Goal: Transaction & Acquisition: Obtain resource

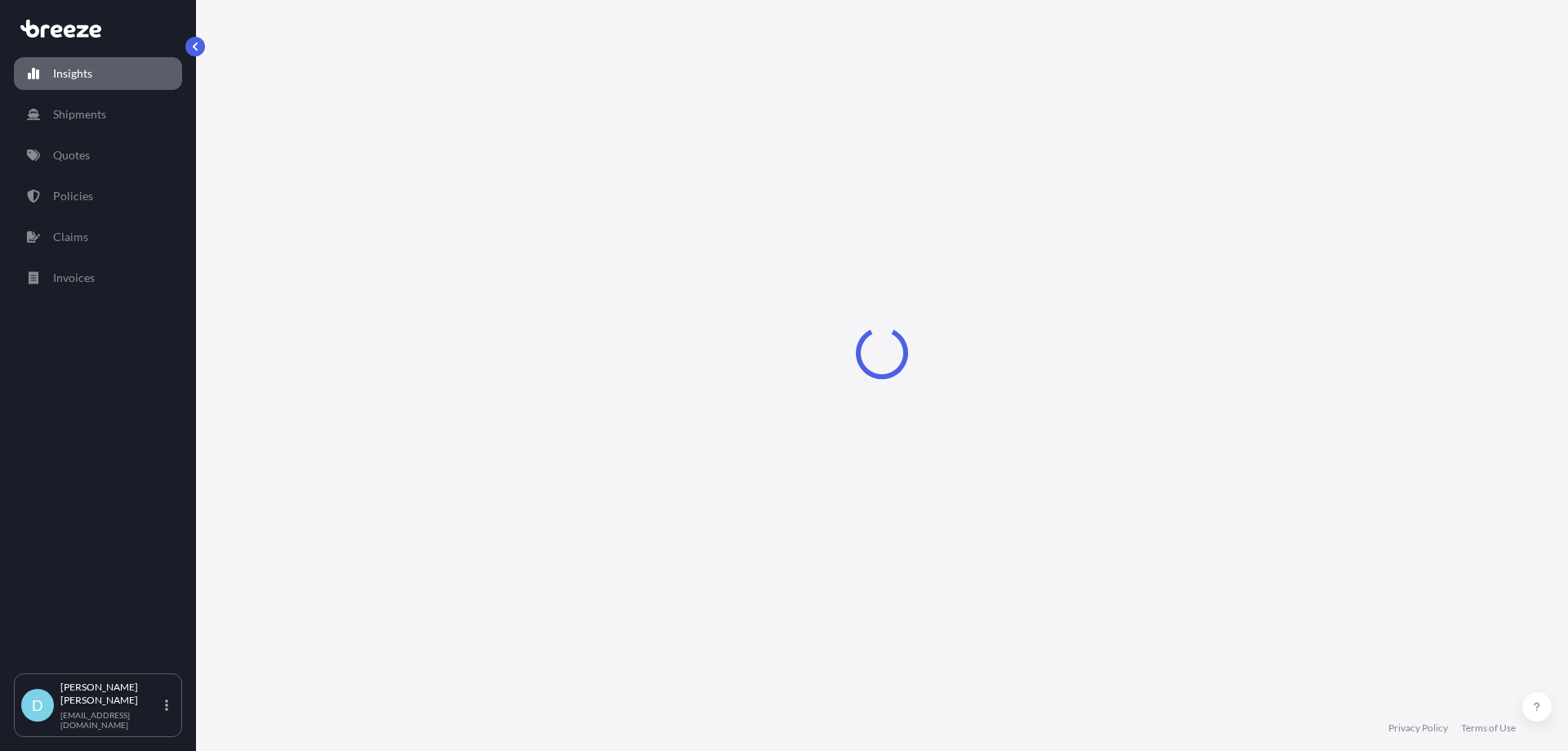
select select "2025"
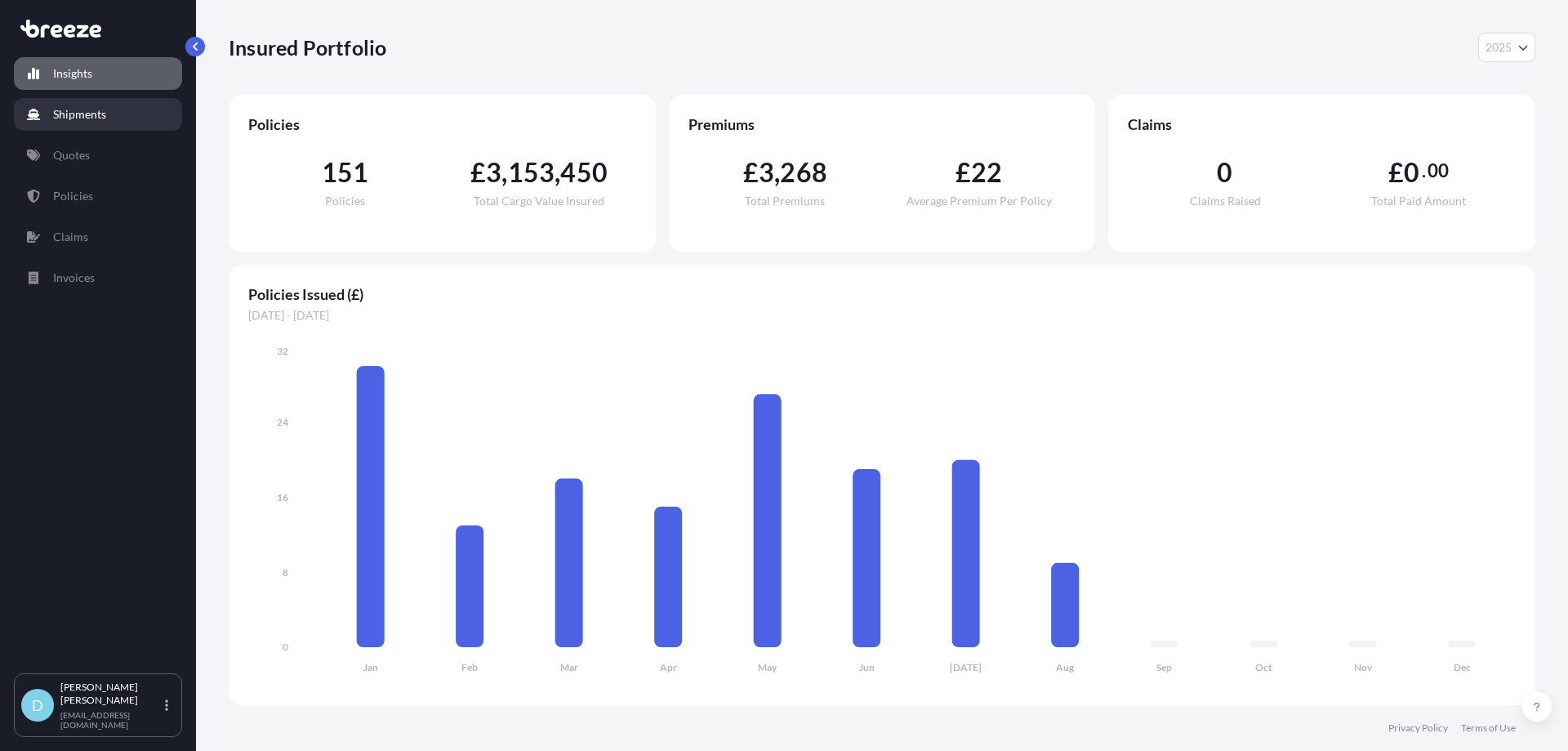
click at [98, 120] on p "Shipments" at bounding box center [79, 115] width 53 height 16
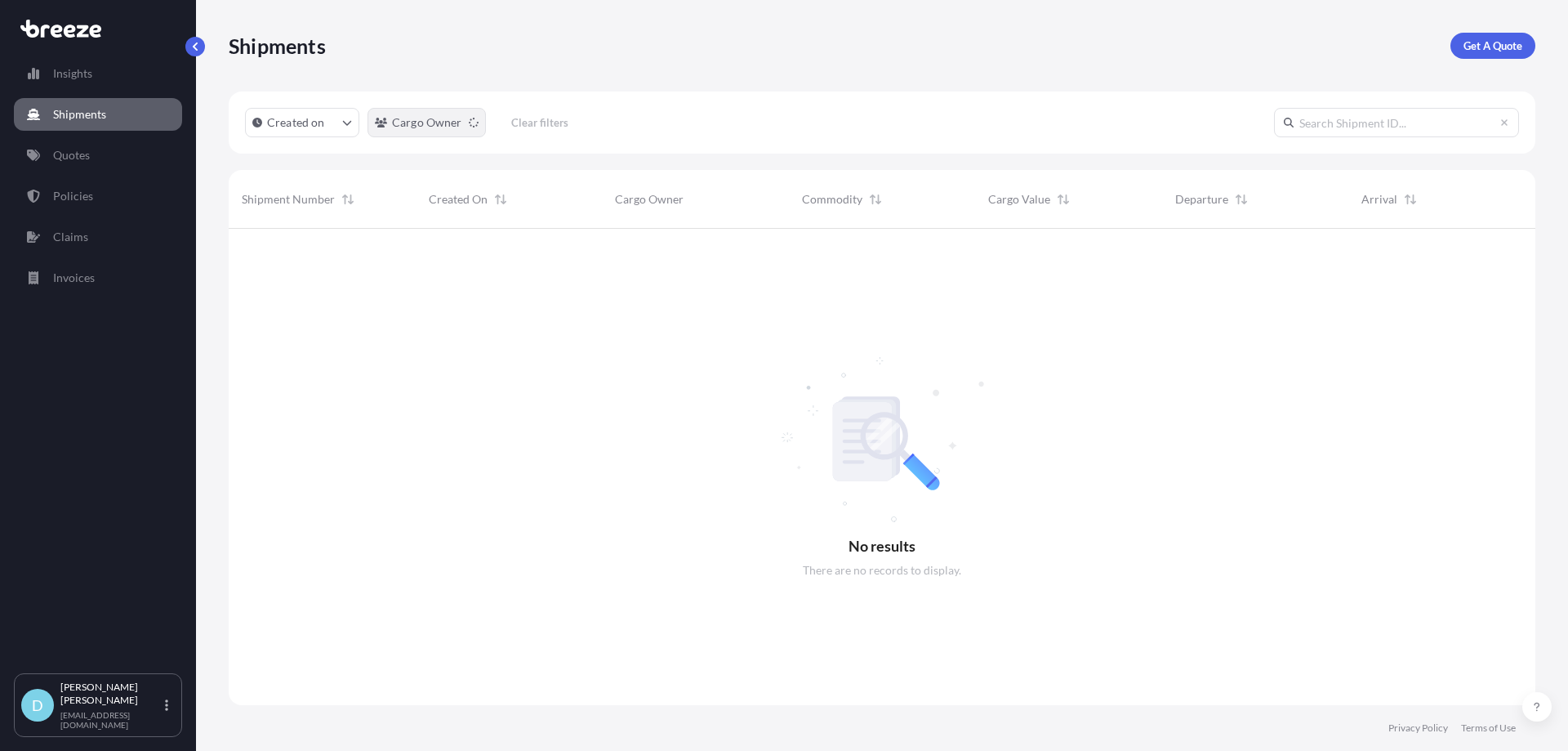
scroll to position [523, 1295]
click at [1493, 46] on p "Get A Quote" at bounding box center [1492, 46] width 59 height 16
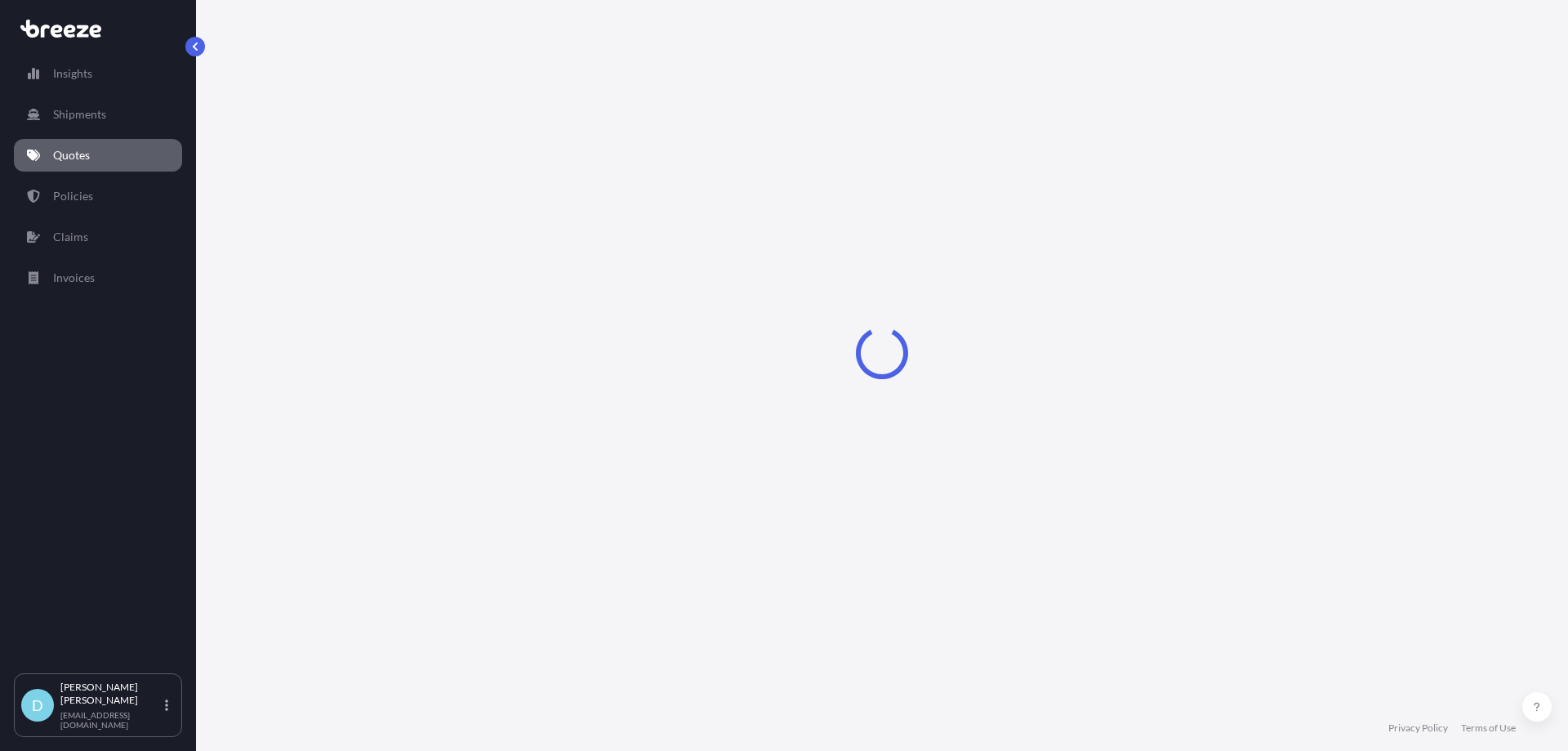
select select "Sea"
select select "1"
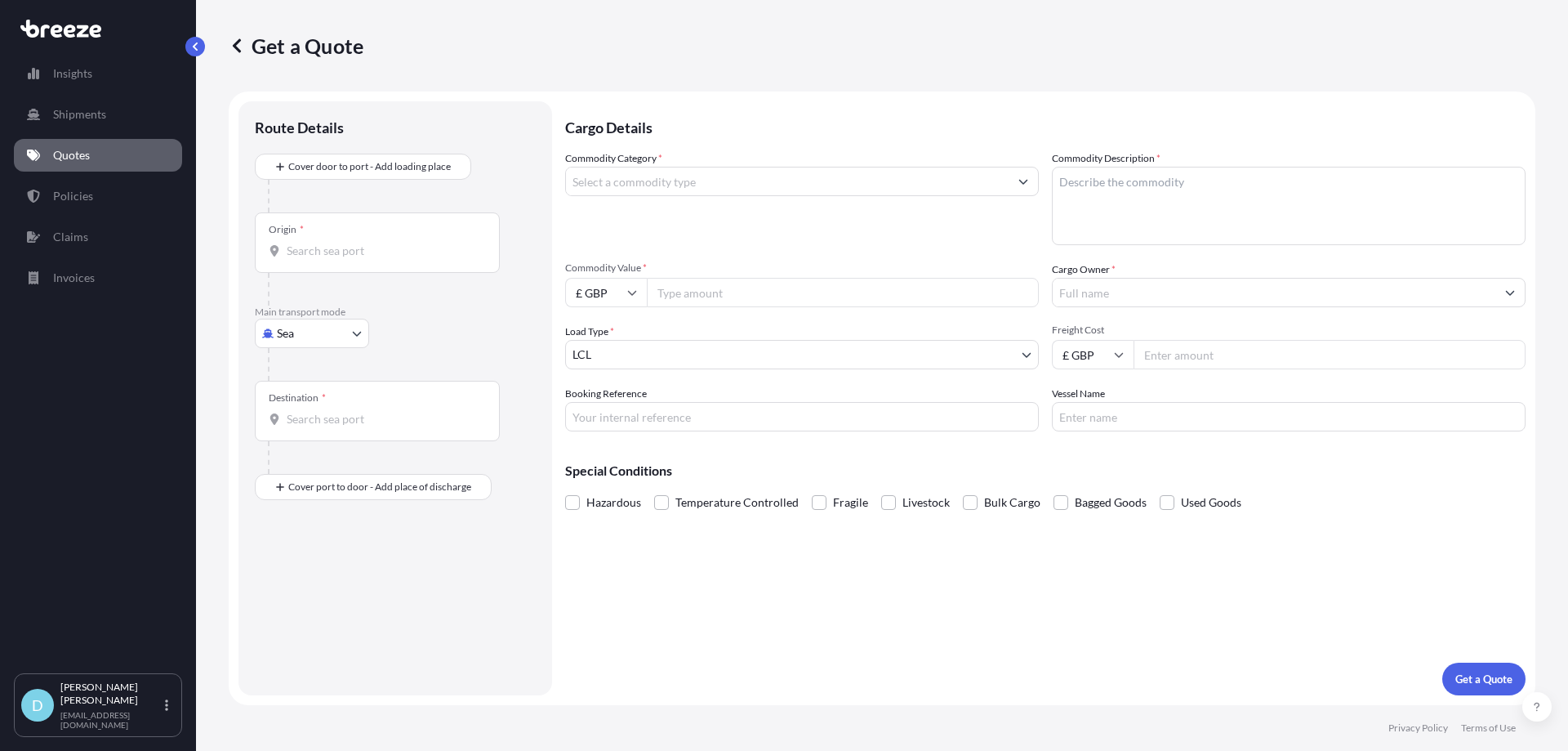
click at [333, 326] on body "Insights Shipments Quotes Policies Claims Invoices D [PERSON_NAME] [PERSON_NAME…" at bounding box center [784, 376] width 1568 height 751
click at [324, 435] on div "Road" at bounding box center [312, 435] width 101 height 29
select select "Road"
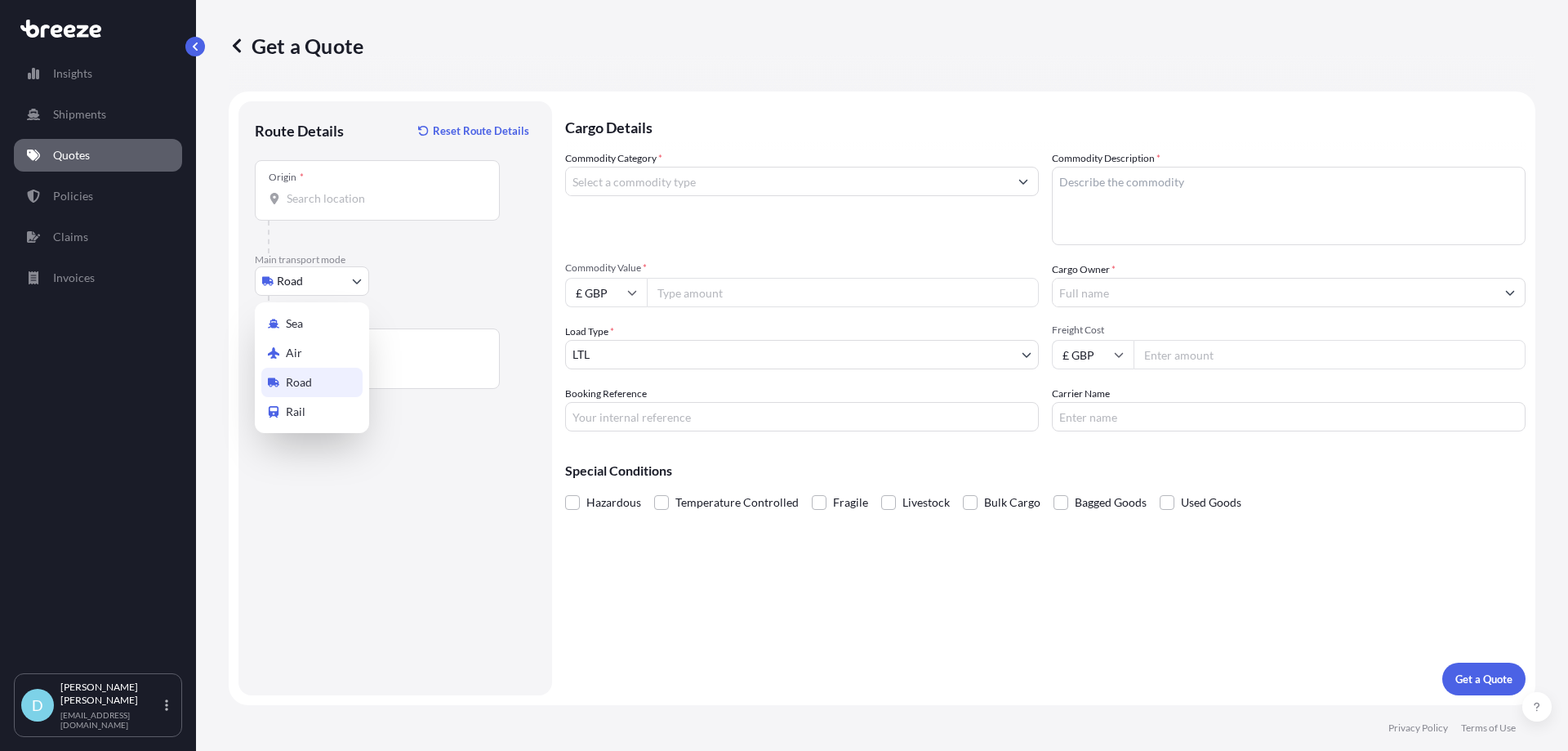
click at [319, 271] on body "Insights Shipments Quotes Policies Claims Invoices D [PERSON_NAME] [PERSON_NAME…" at bounding box center [784, 376] width 1568 height 751
click at [319, 198] on input "Origin *" at bounding box center [384, 199] width 193 height 16
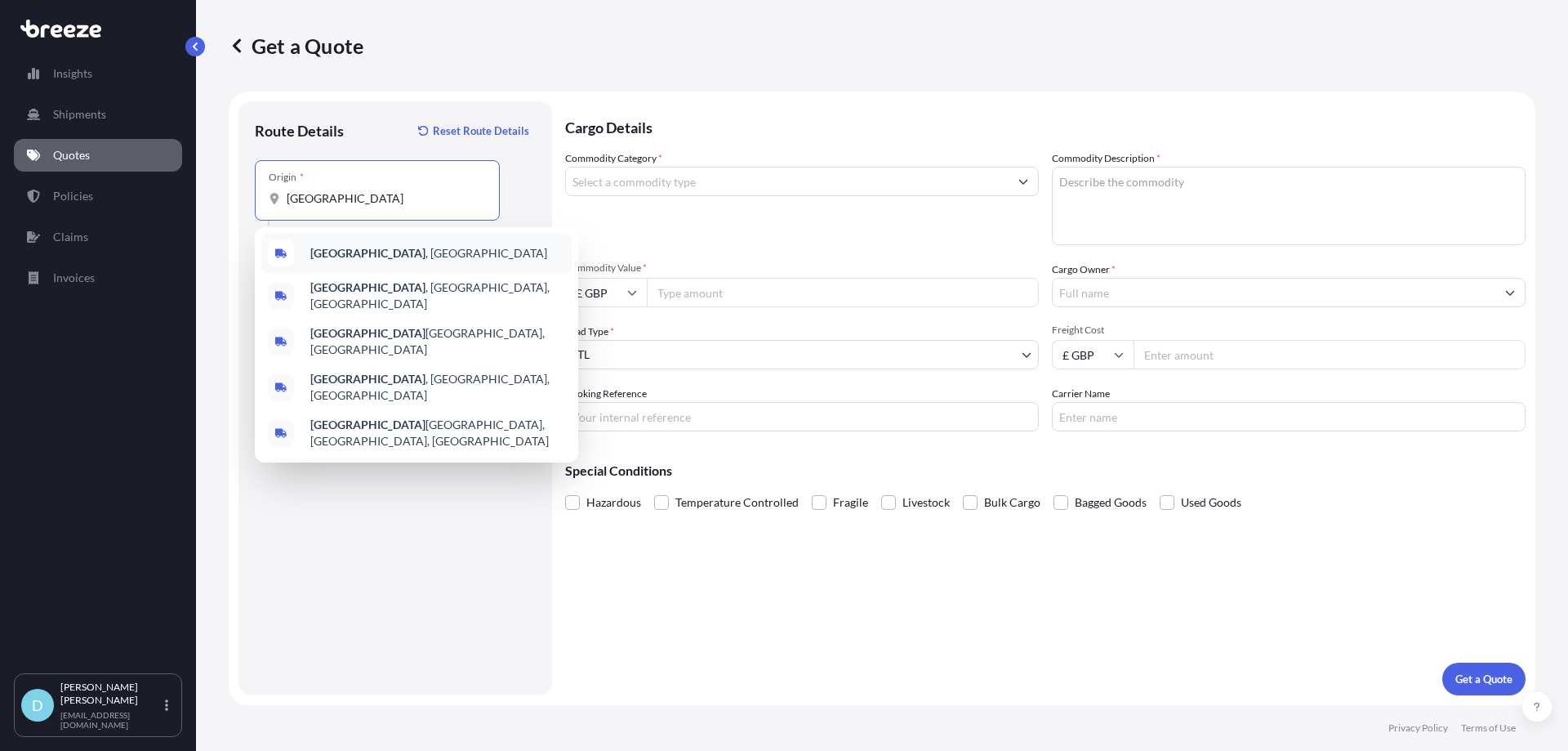
click at [308, 261] on div "[GEOGRAPHIC_DATA] , [GEOGRAPHIC_DATA]" at bounding box center [416, 252] width 311 height 39
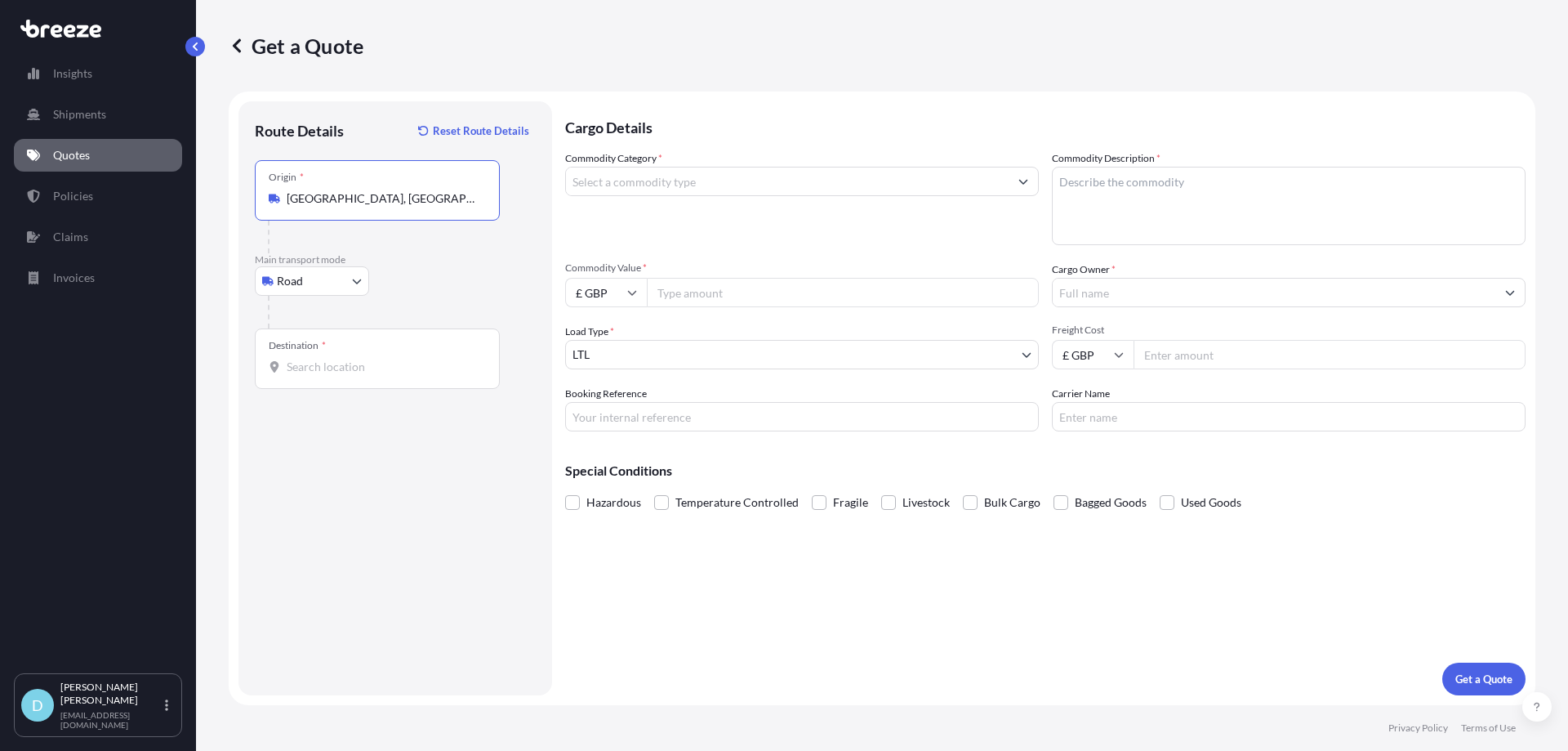
type input "[GEOGRAPHIC_DATA], [GEOGRAPHIC_DATA]"
click at [310, 373] on input "Destination *" at bounding box center [384, 367] width 193 height 16
click at [351, 431] on div "[PERSON_NAME][STREET_ADDRESS]" at bounding box center [416, 425] width 311 height 46
type input "[PERSON_NAME][STREET_ADDRESS]"
click at [648, 172] on input "Commodity Category *" at bounding box center [787, 181] width 443 height 29
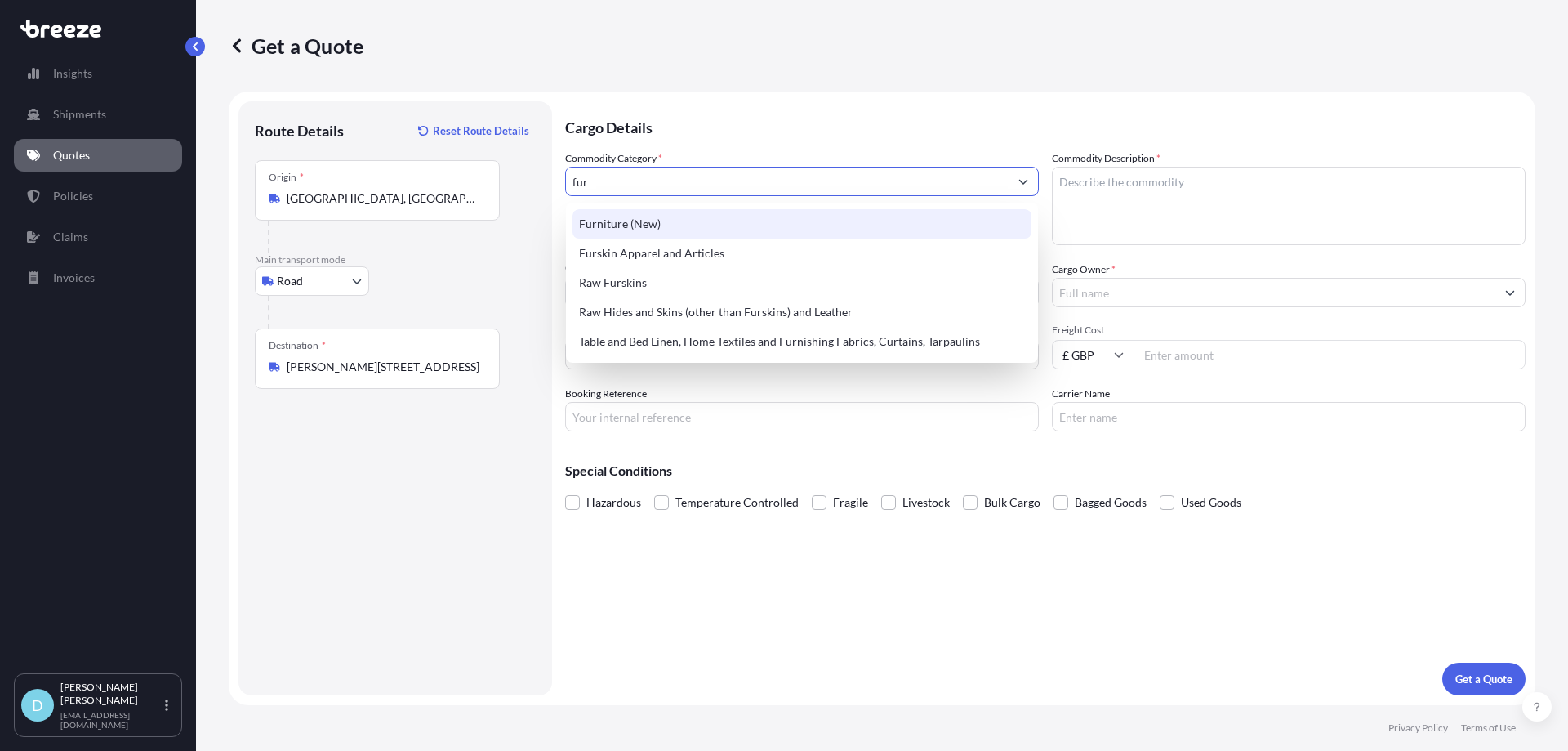
click at [629, 225] on div "Furniture (New)" at bounding box center [802, 223] width 459 height 29
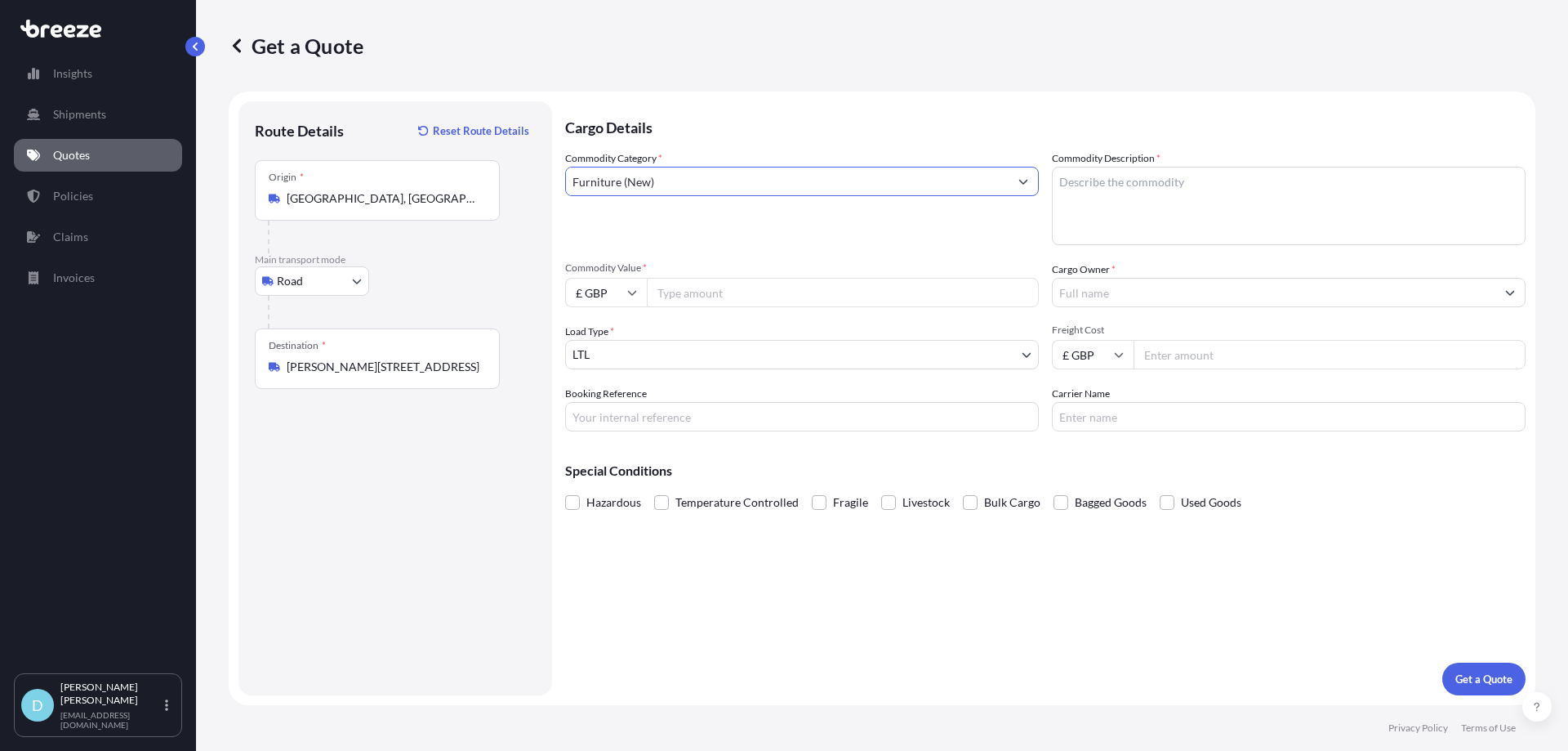
type input "Furniture (New)"
click at [1102, 190] on textarea "Commodity Description *" at bounding box center [1289, 206] width 474 height 78
type textarea "Furniture"
click at [793, 291] on input "Commodity Value *" at bounding box center [843, 293] width 392 height 29
type input "3"
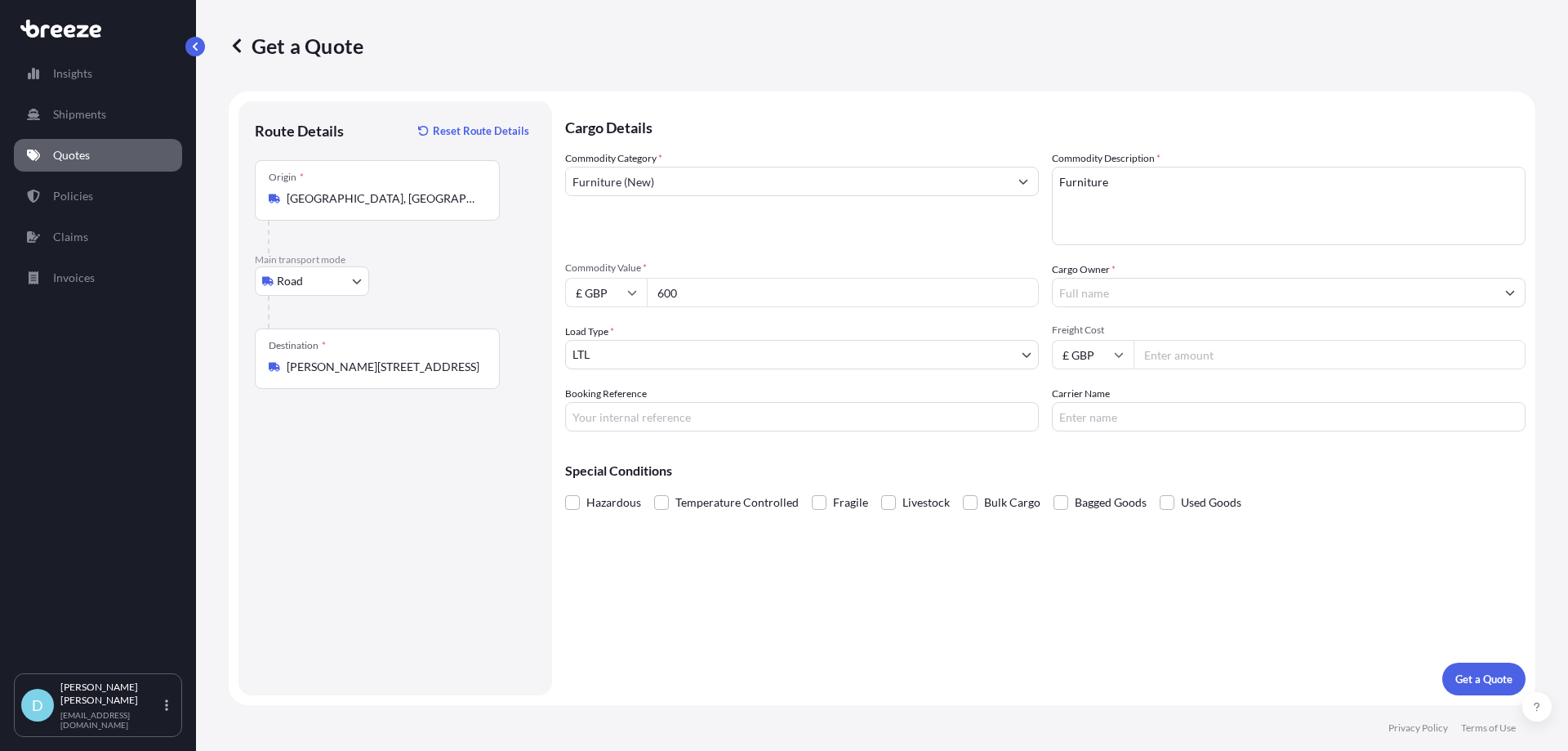
type input "600"
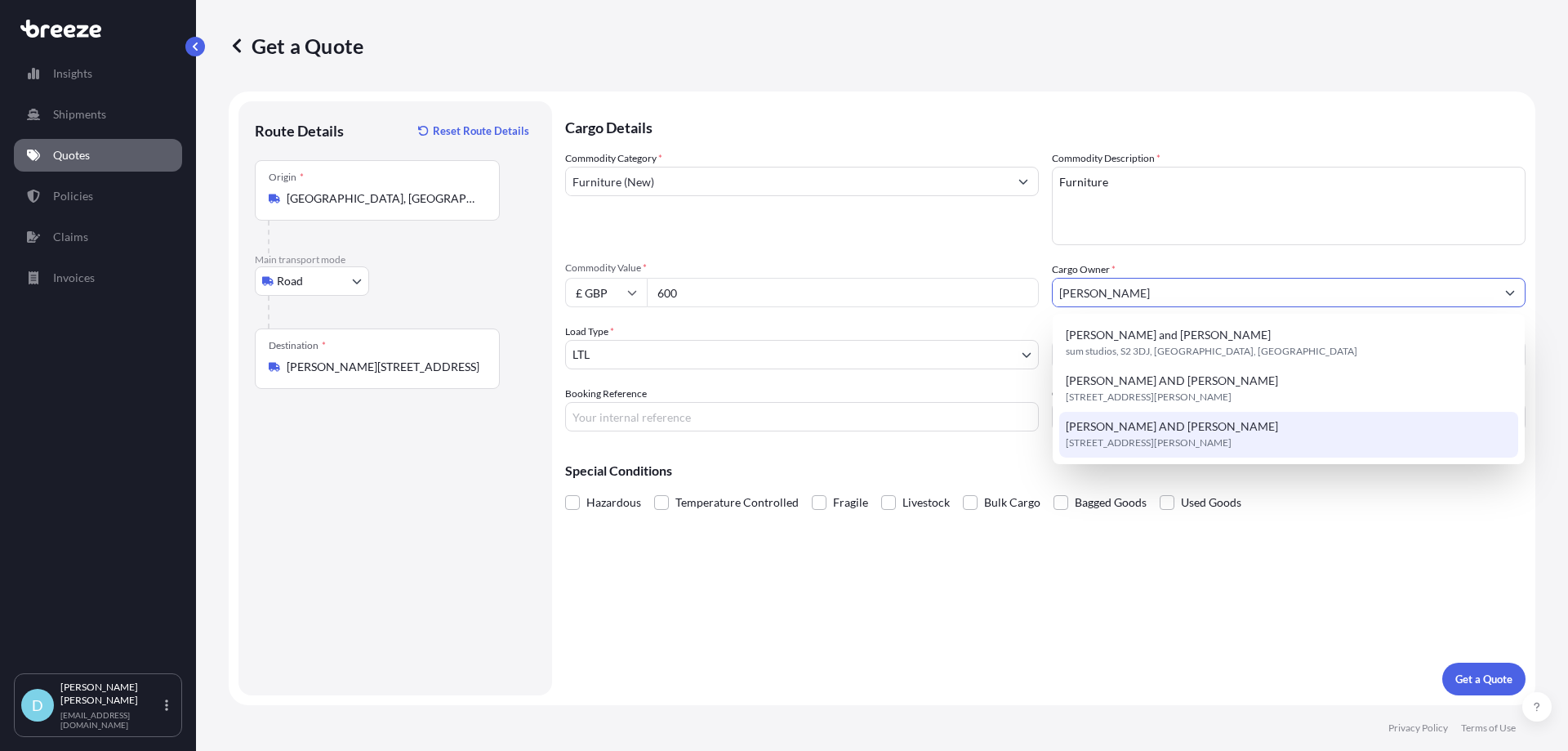
click at [1159, 417] on div "[PERSON_NAME] AND [PERSON_NAME] [STREET_ADDRESS][PERSON_NAME]" at bounding box center [1289, 435] width 459 height 46
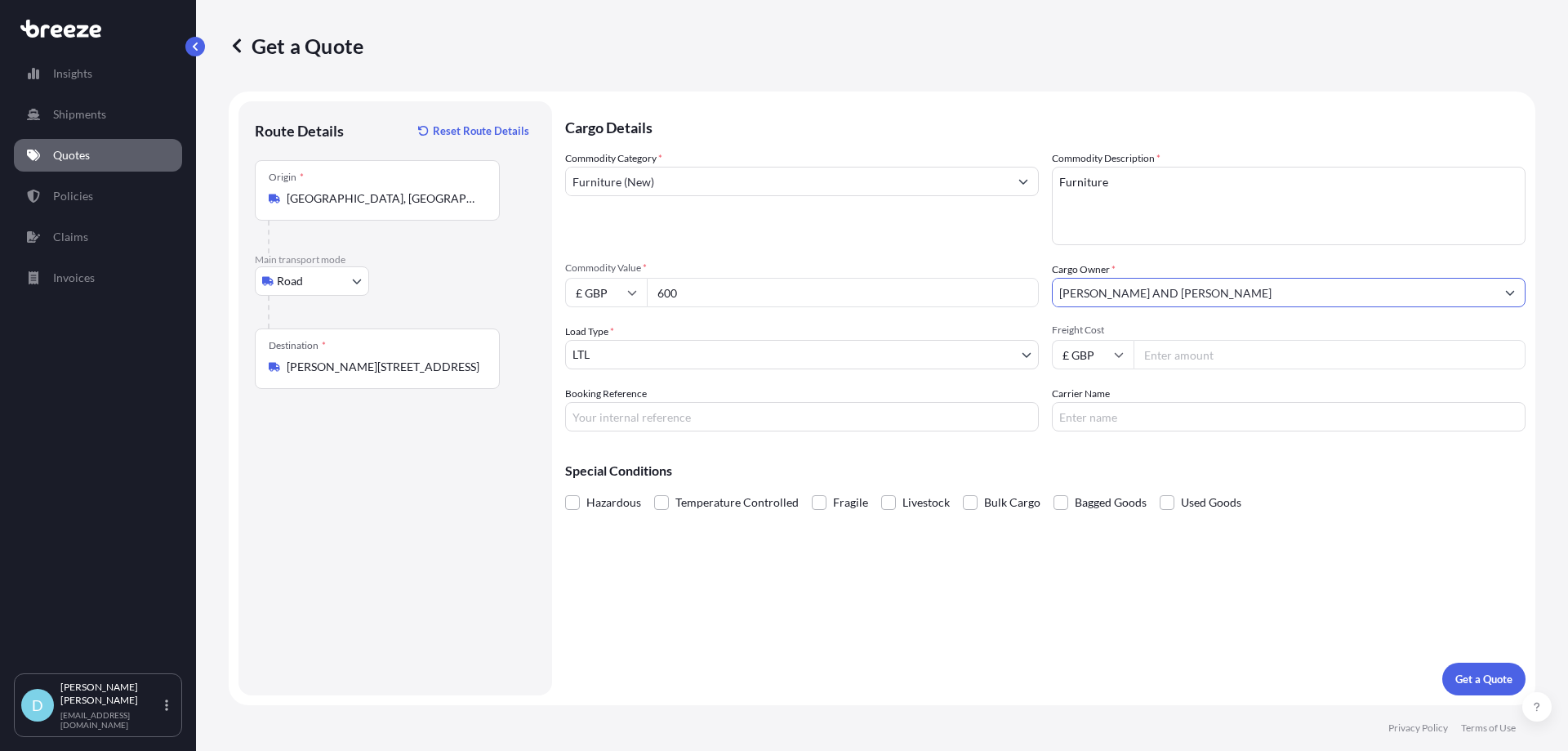
type input "[PERSON_NAME] AND [PERSON_NAME]"
click at [807, 414] on input "Booking Reference" at bounding box center [802, 417] width 474 height 29
type input "DO25004996"
click at [1486, 680] on p "Get a Quote" at bounding box center [1484, 679] width 57 height 16
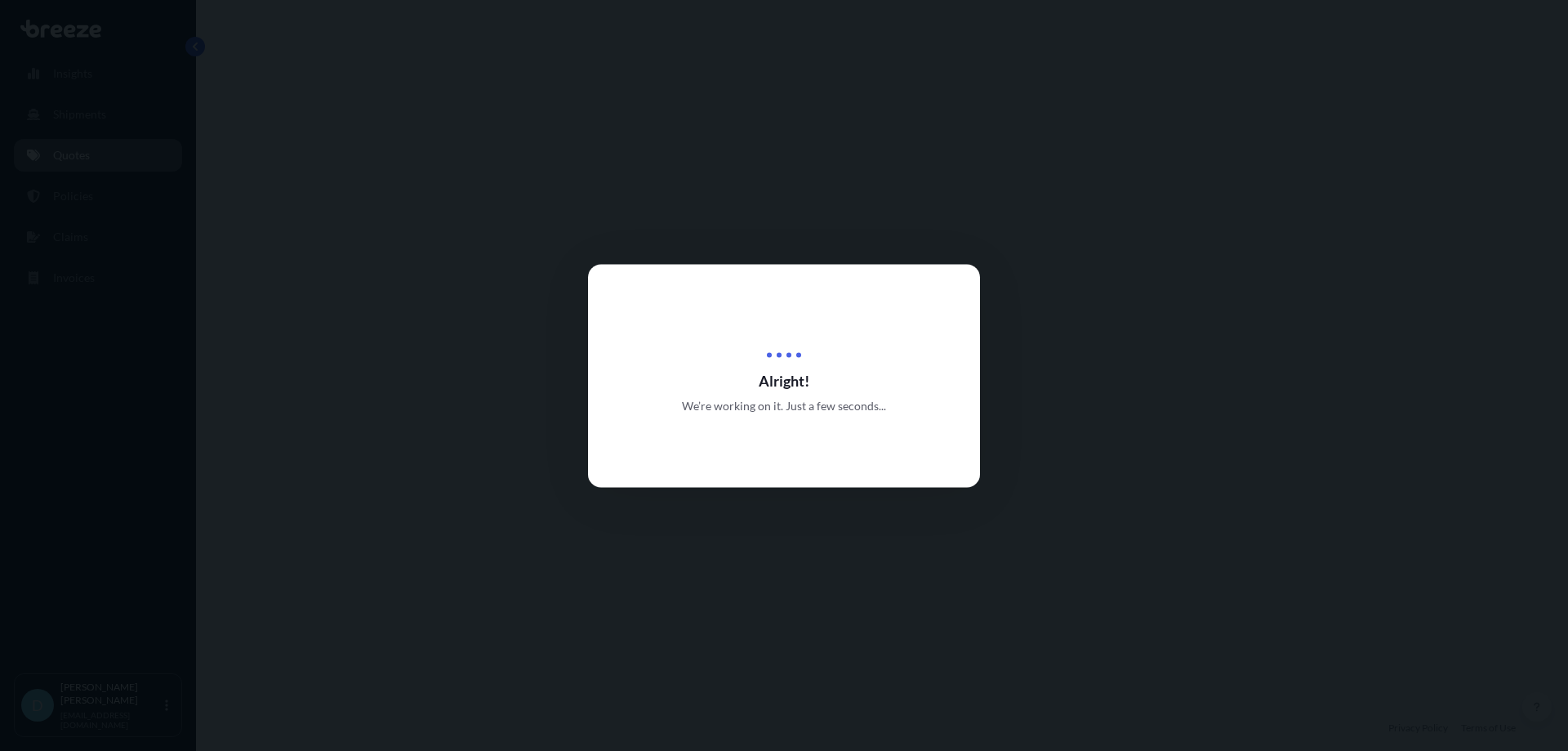
select select "Road"
select select "1"
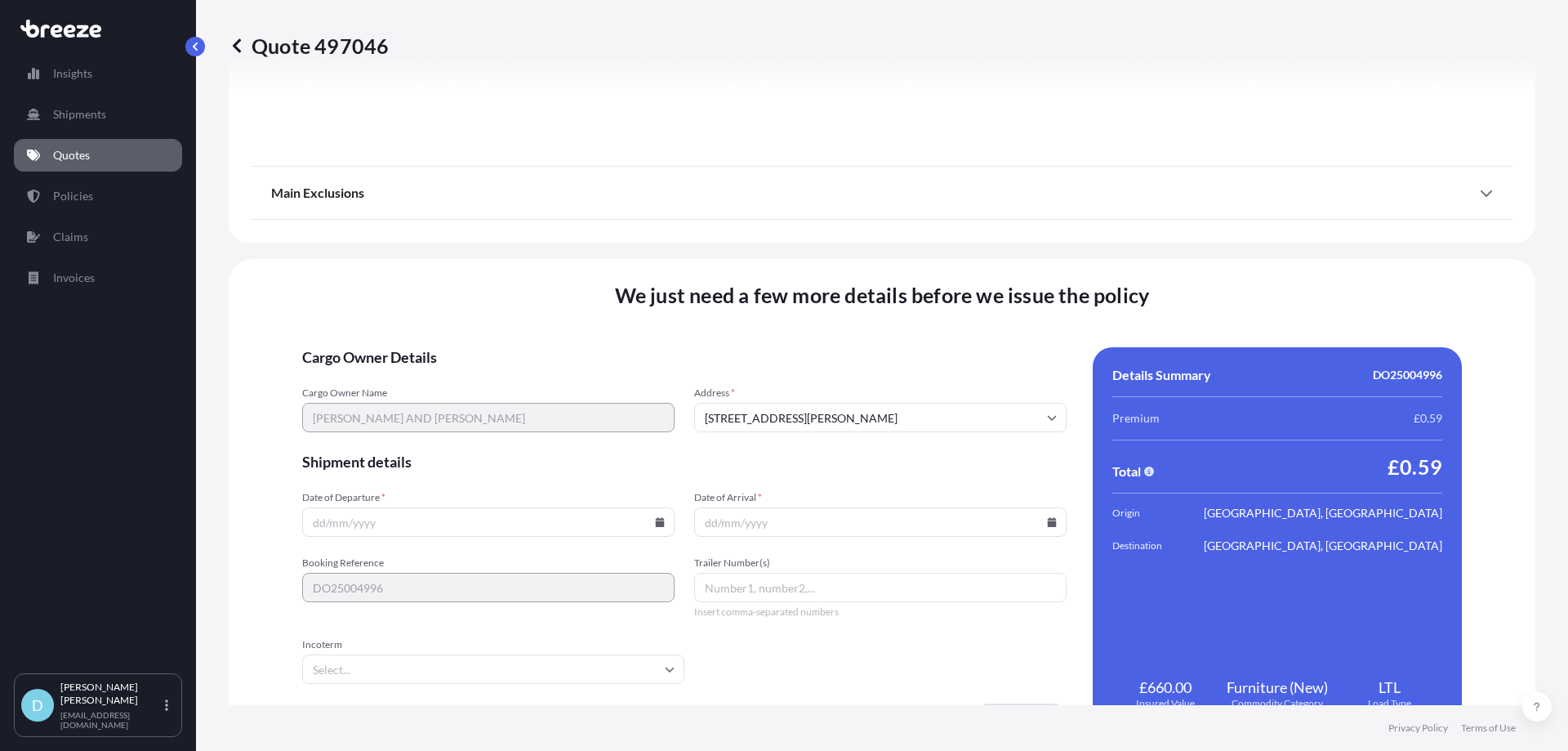
scroll to position [1826, 0]
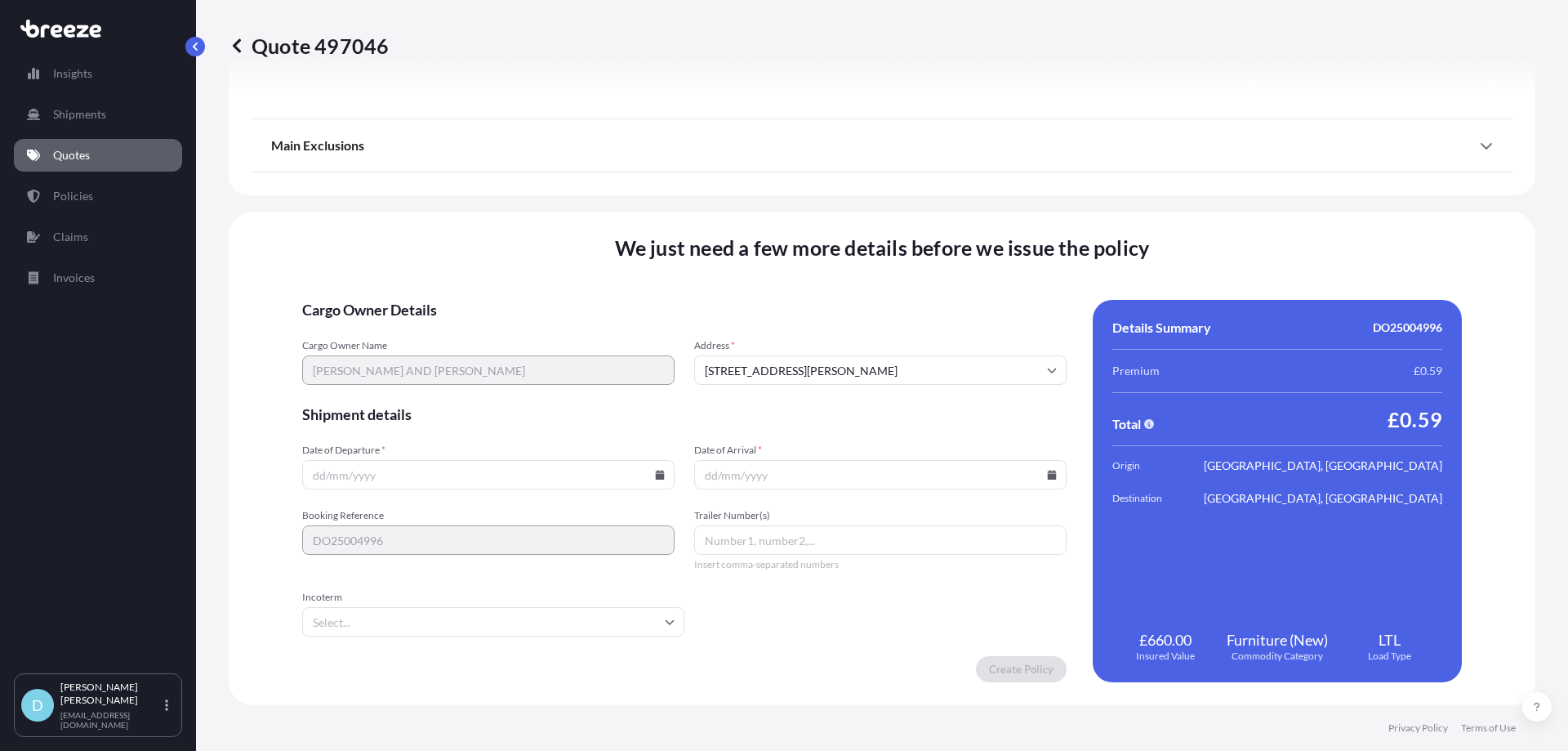
click at [530, 489] on form "Cargo Owner Details Cargo Owner Name [PERSON_NAME] AND [PERSON_NAME] Address * …" at bounding box center [684, 491] width 764 height 383
click at [666, 479] on input "Date of Departure *" at bounding box center [488, 475] width 373 height 29
click at [656, 478] on icon at bounding box center [661, 474] width 9 height 10
click at [415, 367] on button "19" at bounding box center [408, 354] width 26 height 26
type input "[DATE]"
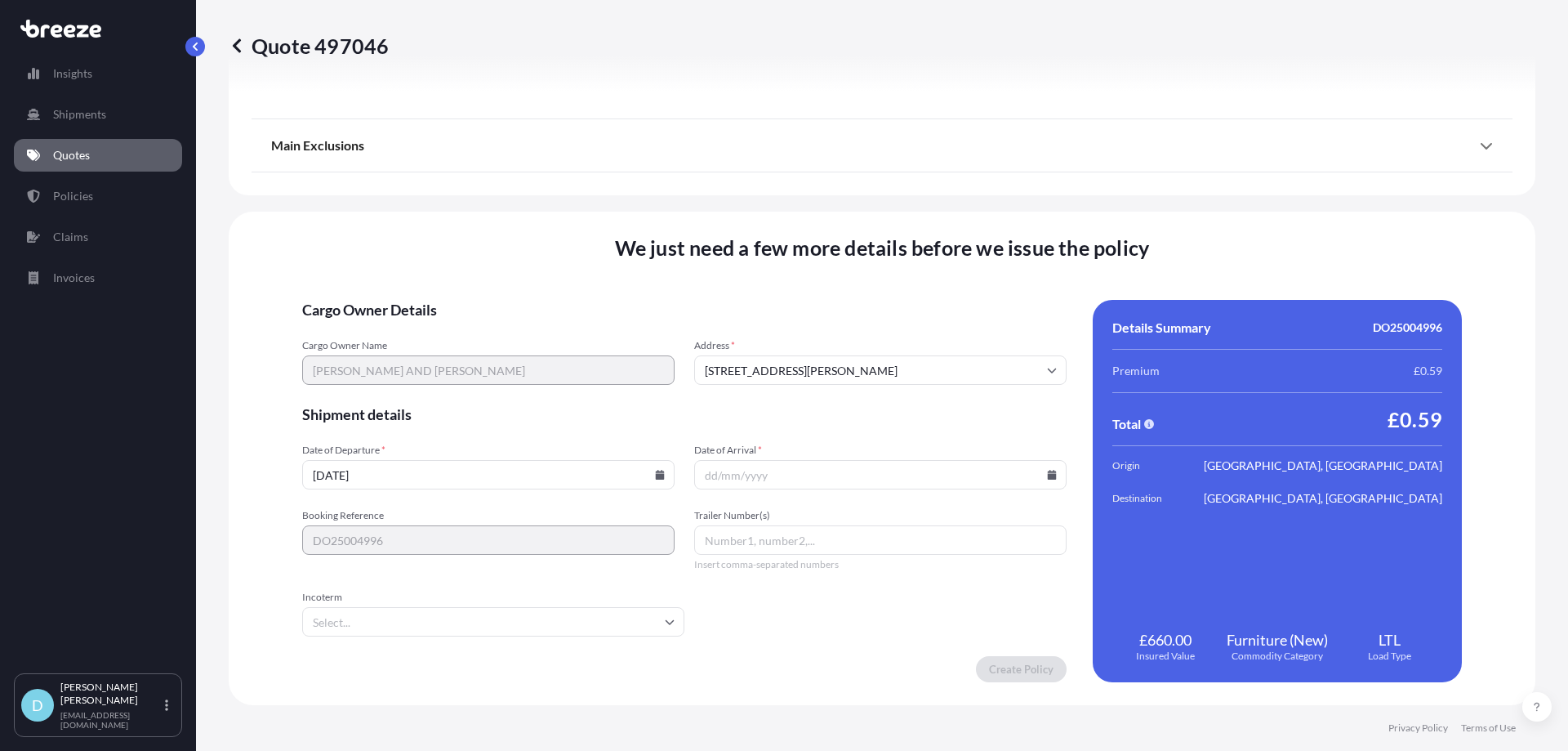
drag, startPoint x: 777, startPoint y: 474, endPoint x: 852, endPoint y: 480, distance: 75.2
click at [781, 474] on input "Date of Arrival *" at bounding box center [880, 475] width 373 height 29
click at [1050, 470] on input "Date of Arrival *" at bounding box center [880, 475] width 373 height 29
click at [1048, 475] on input "Date of Arrival *" at bounding box center [880, 475] width 373 height 29
click at [1048, 476] on icon at bounding box center [1052, 474] width 9 height 10
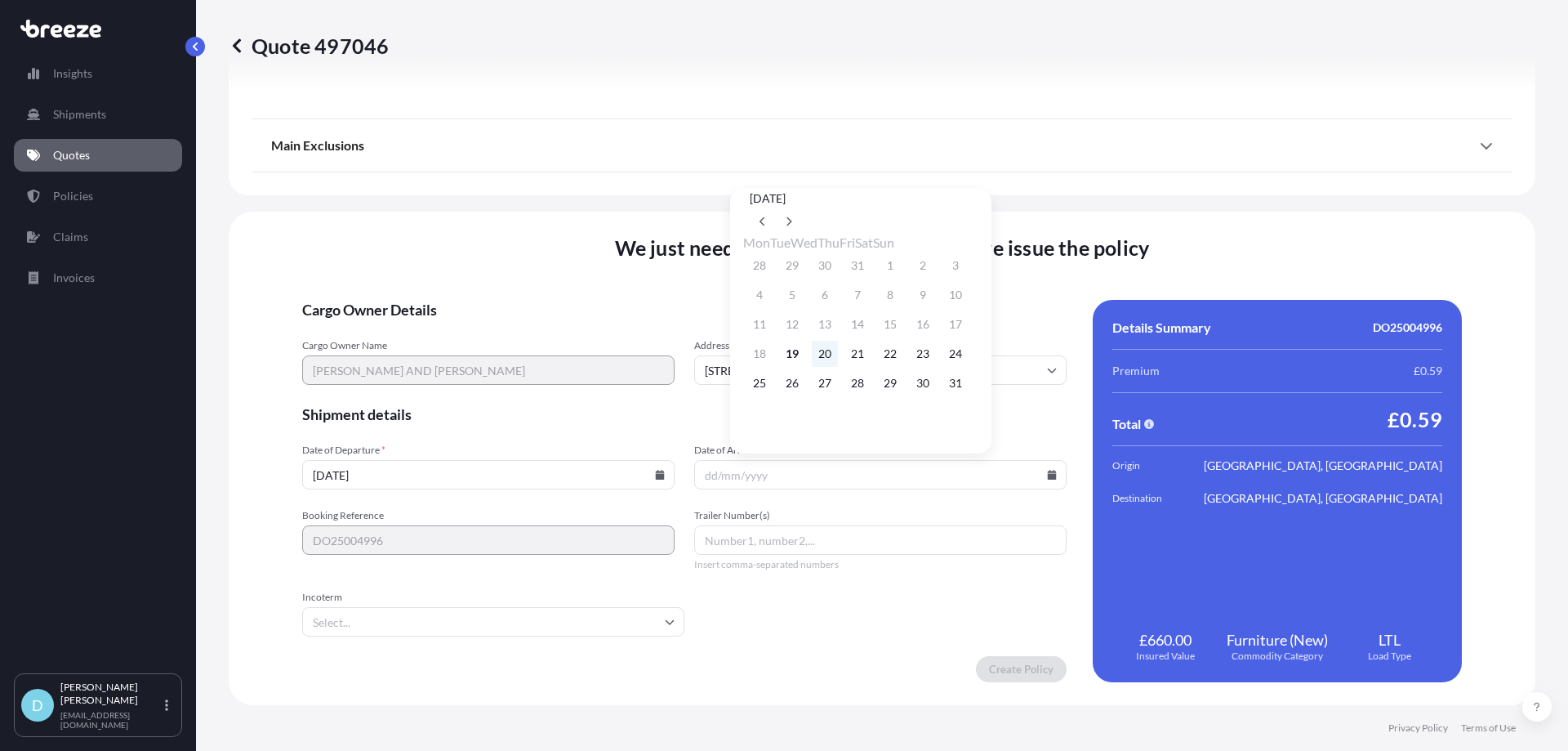
click at [835, 364] on button "20" at bounding box center [825, 354] width 26 height 26
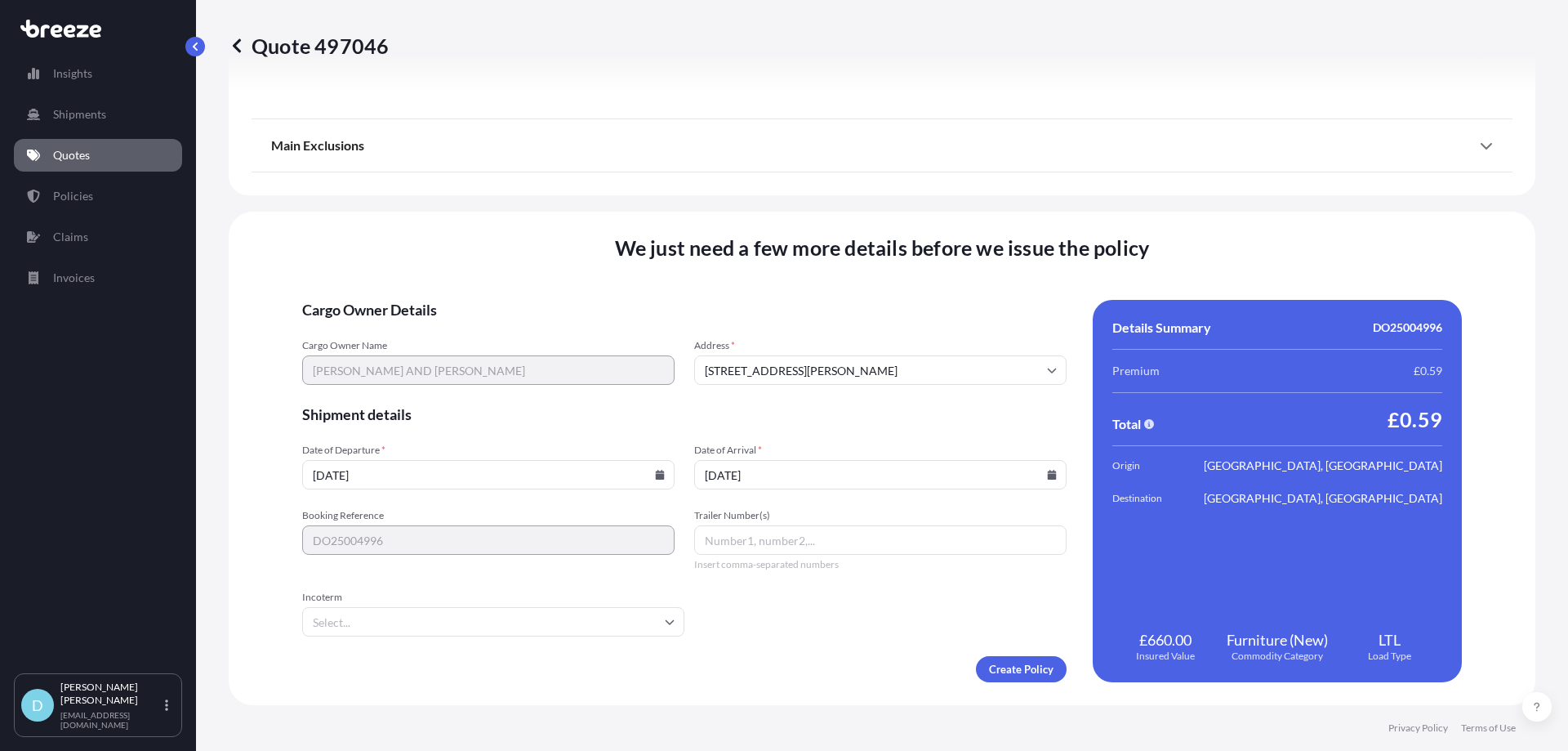
type input "[DATE]"
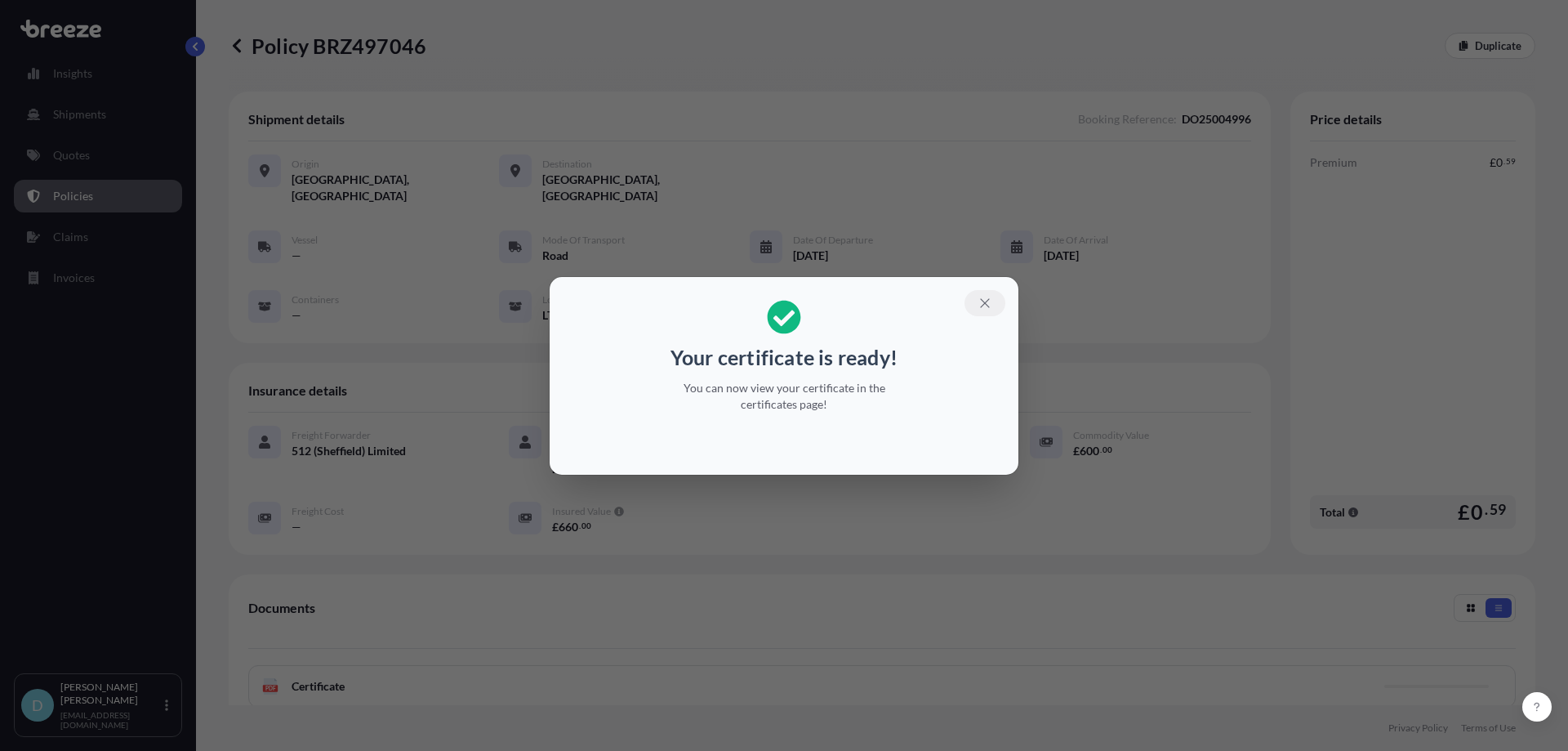
click at [990, 303] on icon "button" at bounding box center [985, 303] width 15 height 15
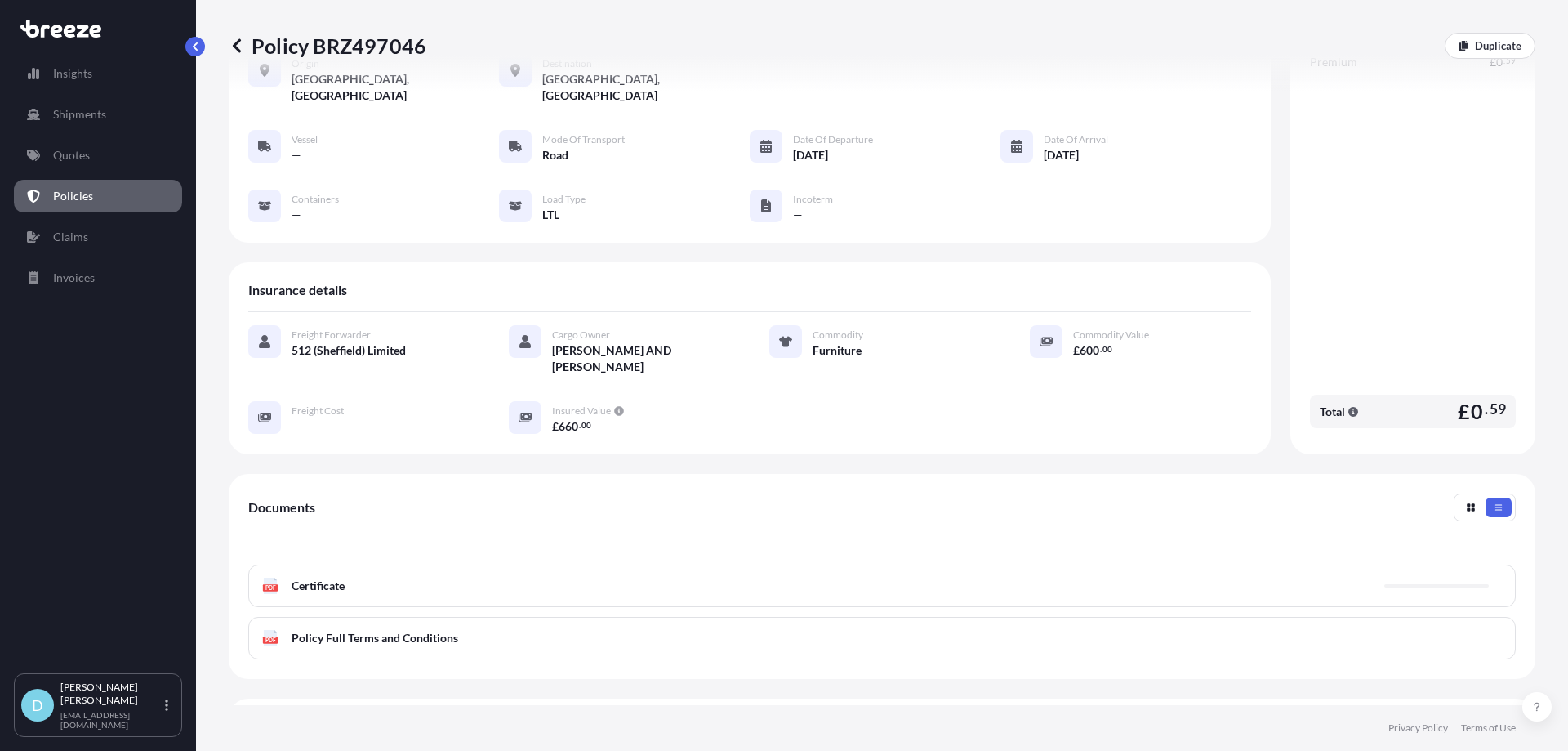
scroll to position [216, 0]
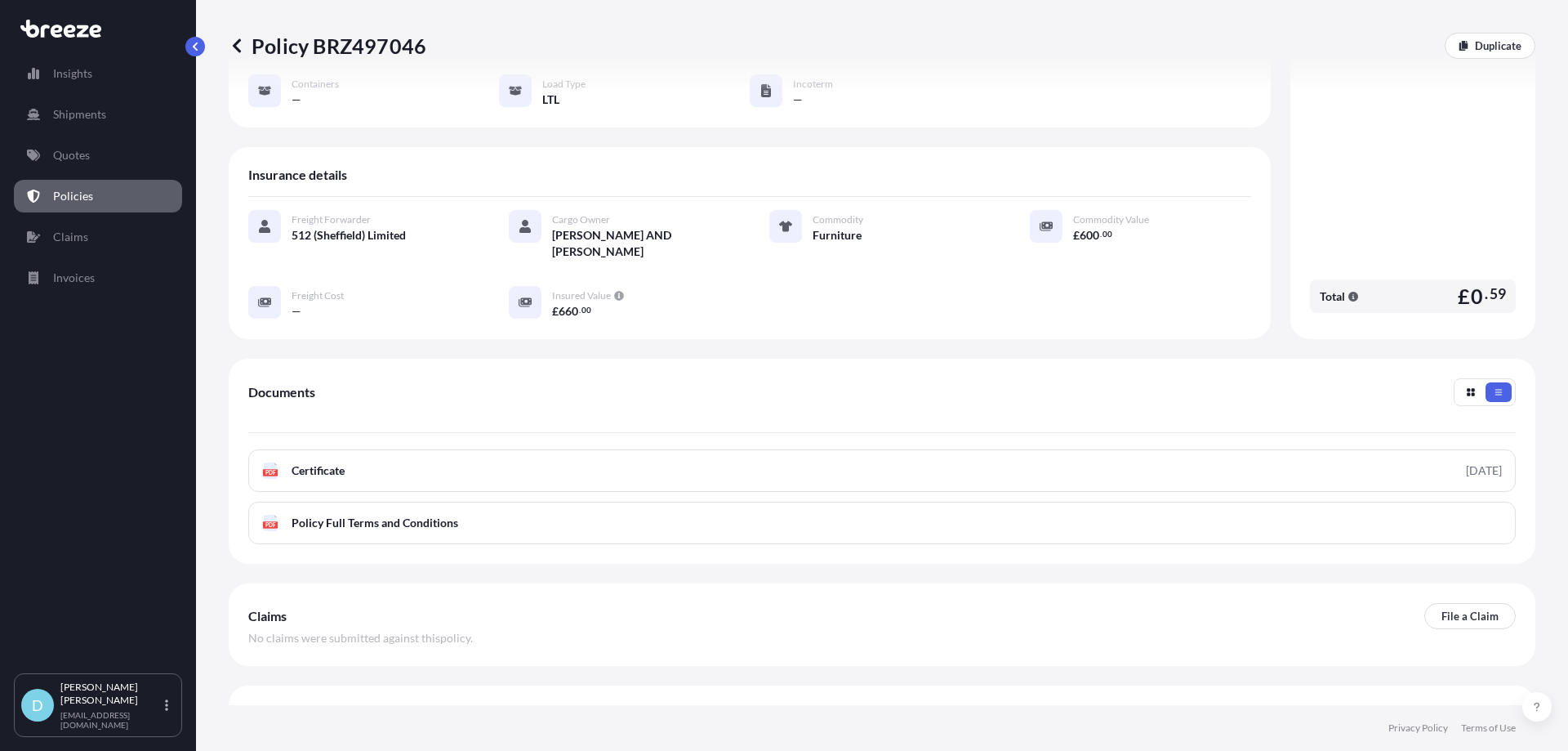
click at [644, 449] on link "PDF Certificate [DATE]" at bounding box center [882, 470] width 1267 height 43
